Goal: Information Seeking & Learning: Learn about a topic

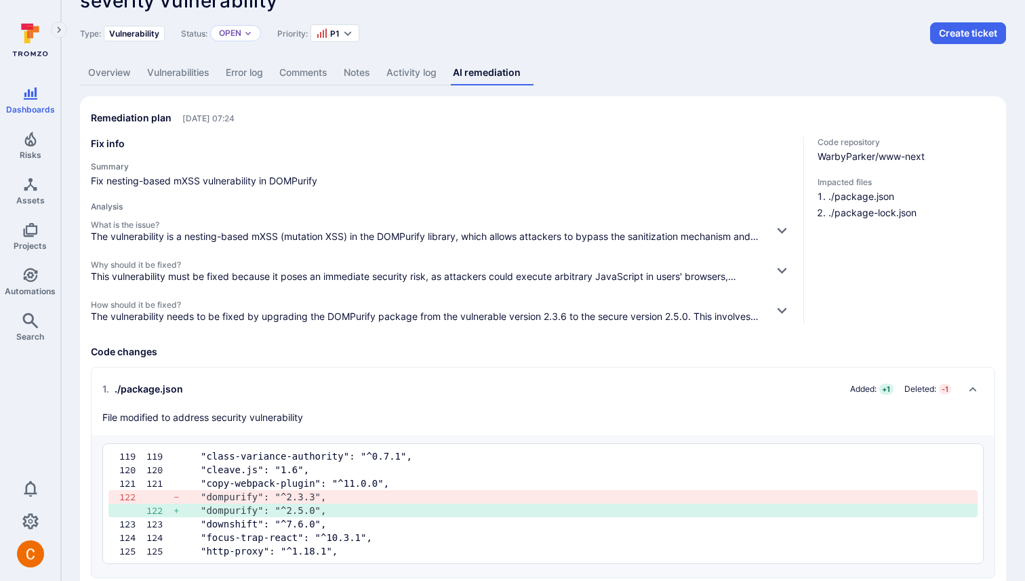
scroll to position [55, 0]
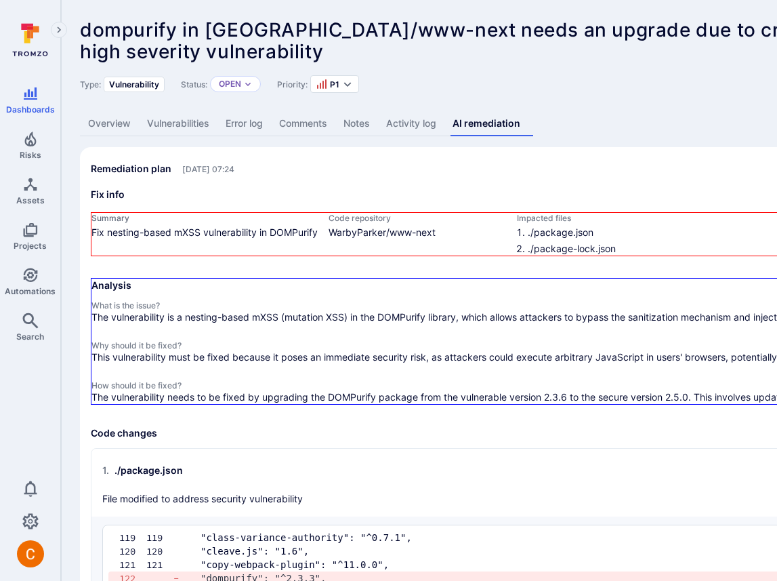
click at [427, 195] on h3 "Fix info" at bounding box center [518, 195] width 855 height 14
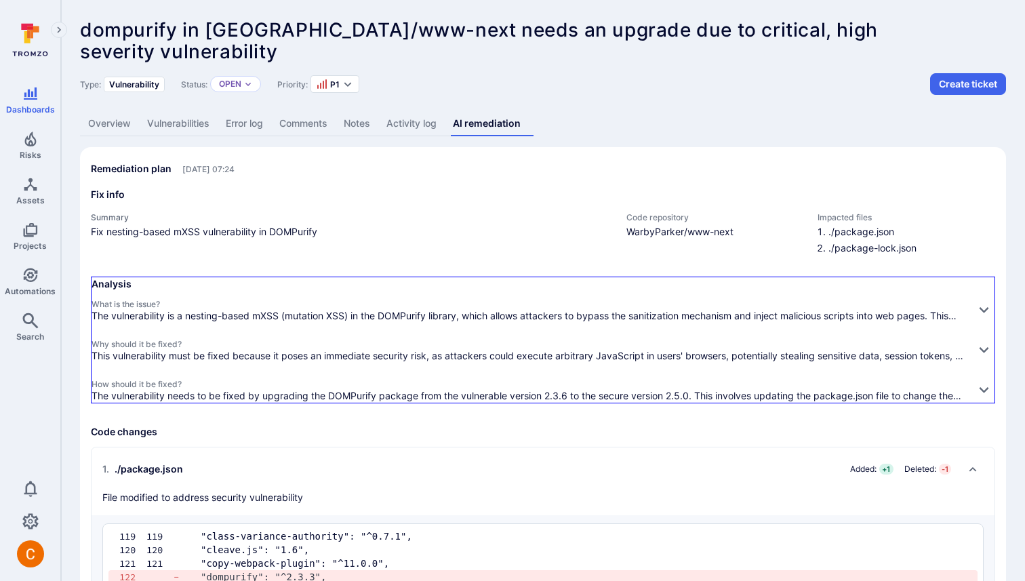
scroll to position [2, 0]
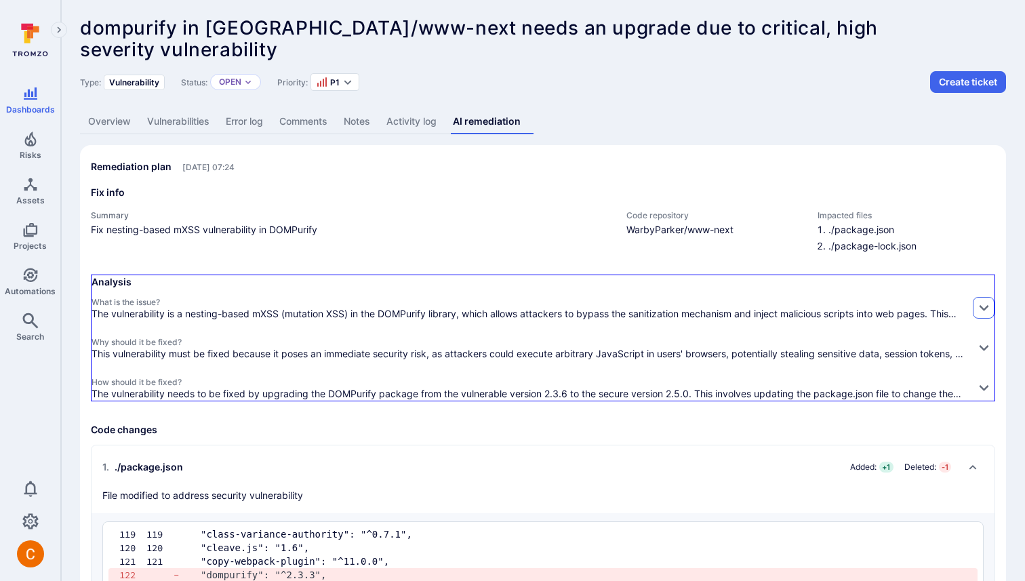
click at [777, 303] on icon "button" at bounding box center [984, 307] width 14 height 14
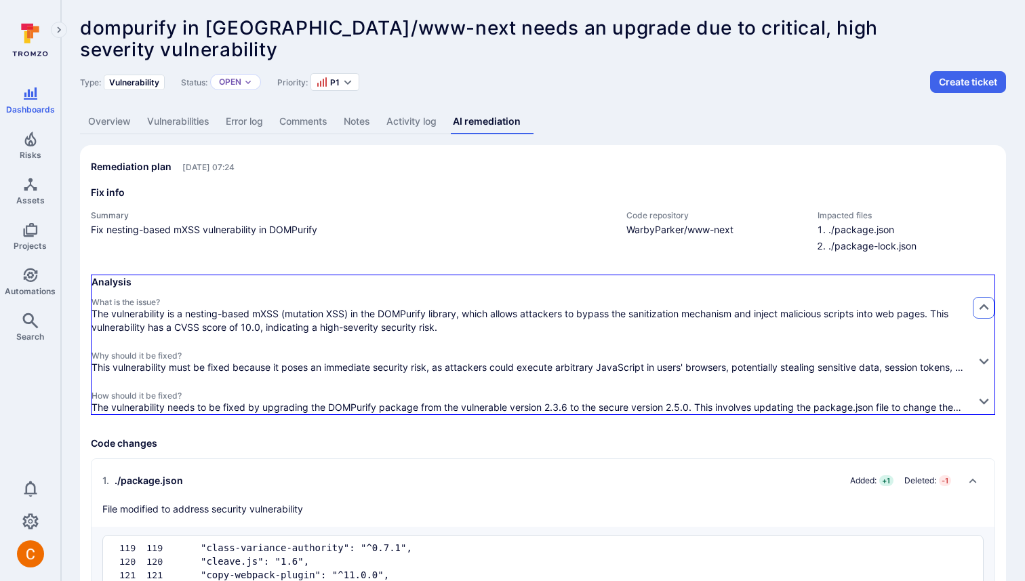
click at [777, 303] on icon "button" at bounding box center [984, 307] width 14 height 14
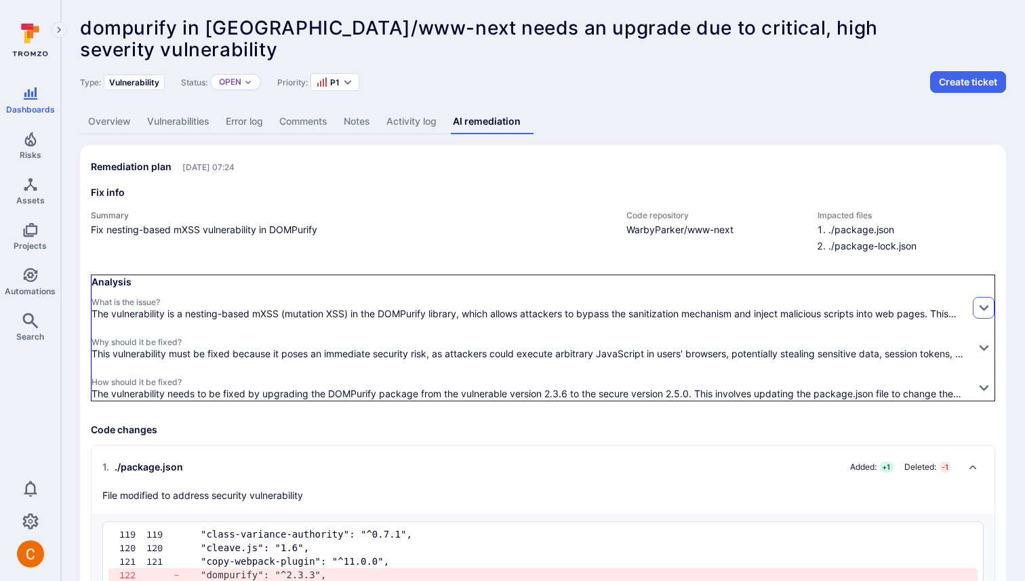
click at [777, 303] on icon "button" at bounding box center [984, 307] width 14 height 14
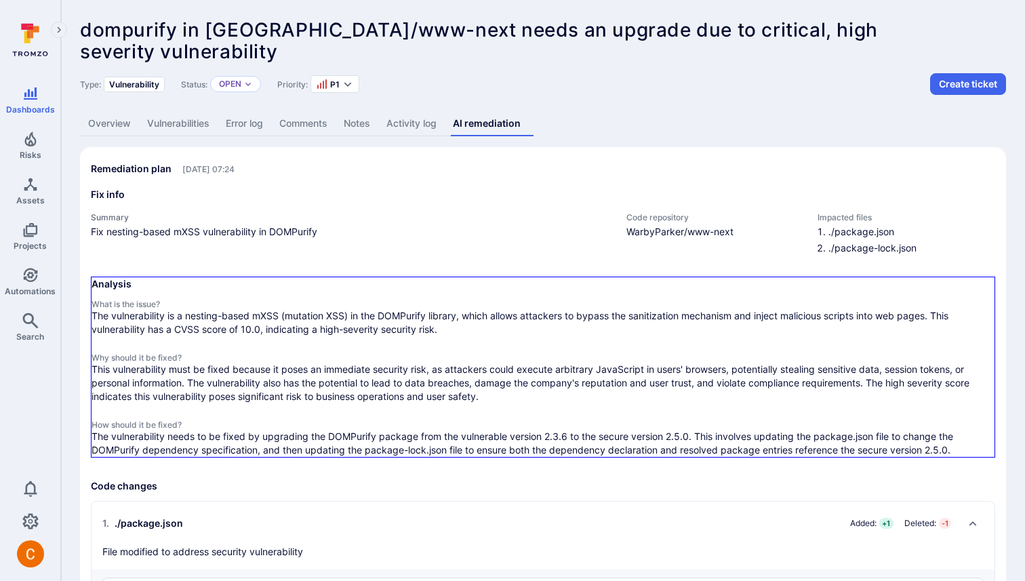
click at [350, 198] on h3 "Fix info" at bounding box center [543, 195] width 904 height 14
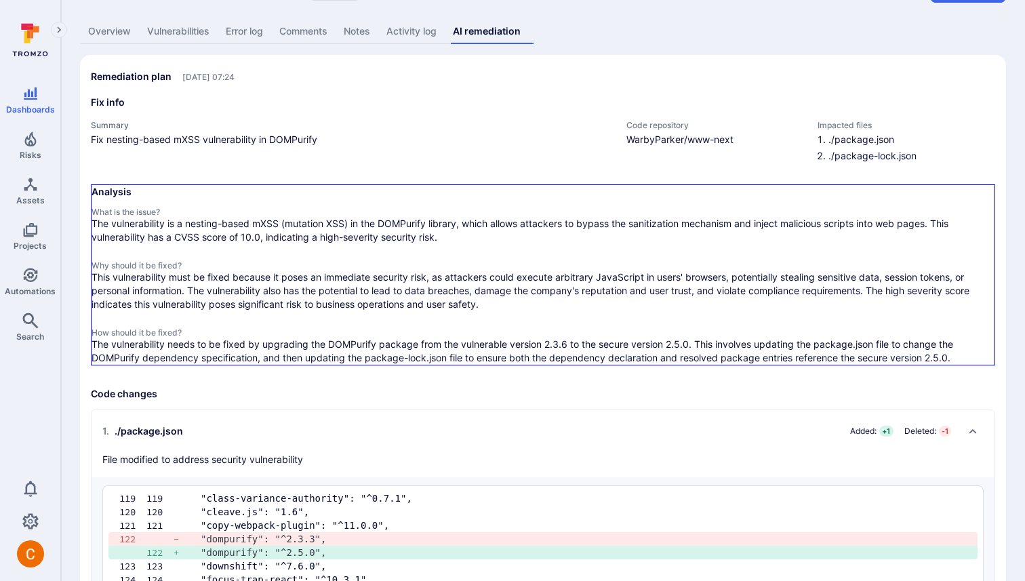
scroll to position [94, 0]
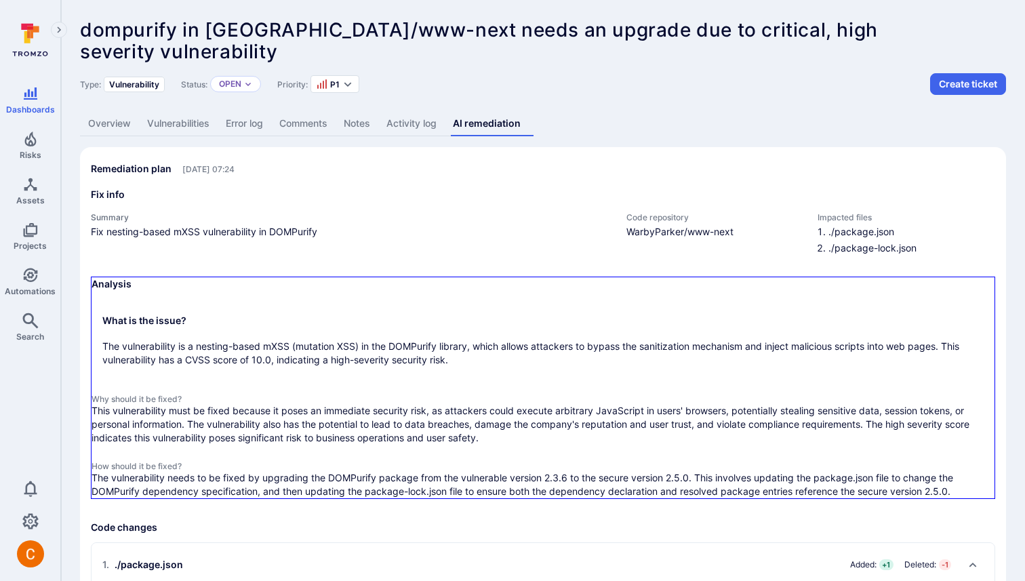
click at [441, 234] on span "Fix nesting-based mXSS vulnerability in DOMPurify" at bounding box center [352, 232] width 522 height 14
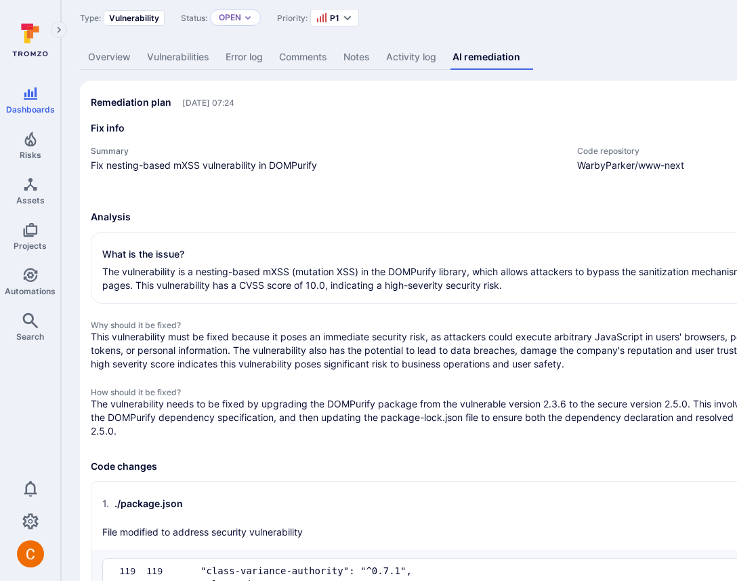
scroll to position [73, 0]
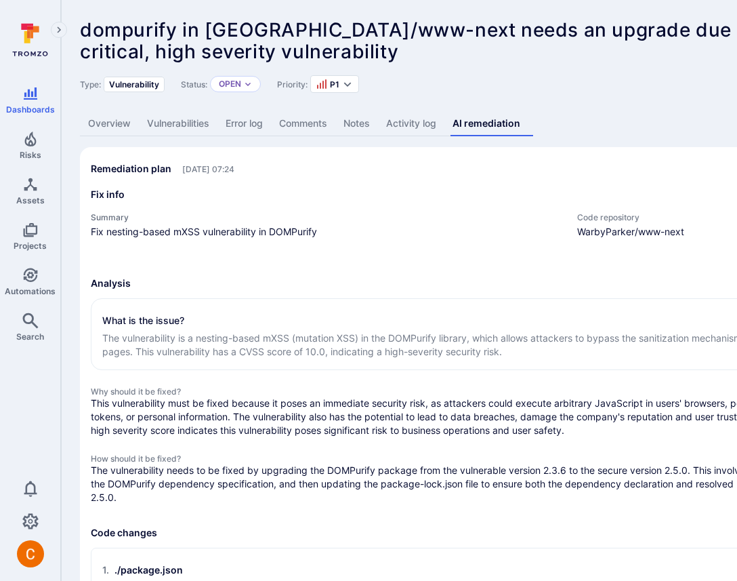
click at [566, 111] on div "Overview Vulnerabilities Error log Comments Notes Activity log AI remediation" at bounding box center [518, 123] width 877 height 25
click at [489, 327] on div "What is the issue?" at bounding box center [518, 321] width 832 height 22
click at [294, 289] on h3 "Analysis" at bounding box center [518, 284] width 855 height 14
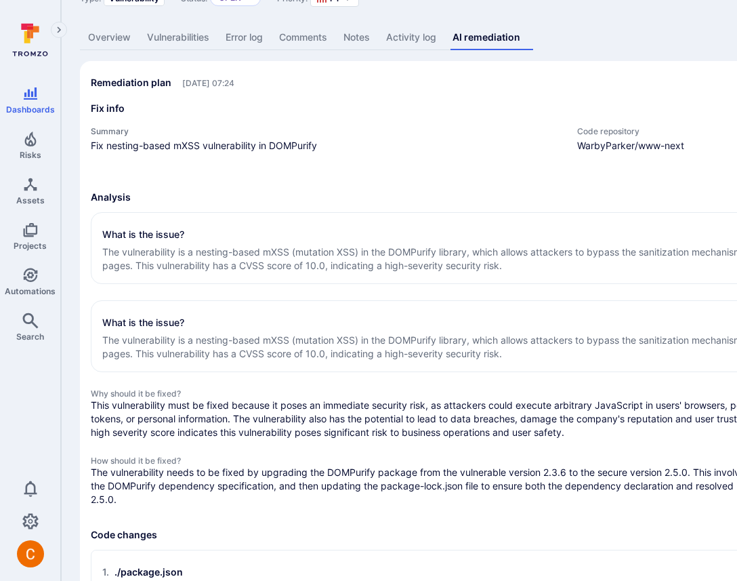
scroll to position [89, 0]
